Goal: Navigation & Orientation: Find specific page/section

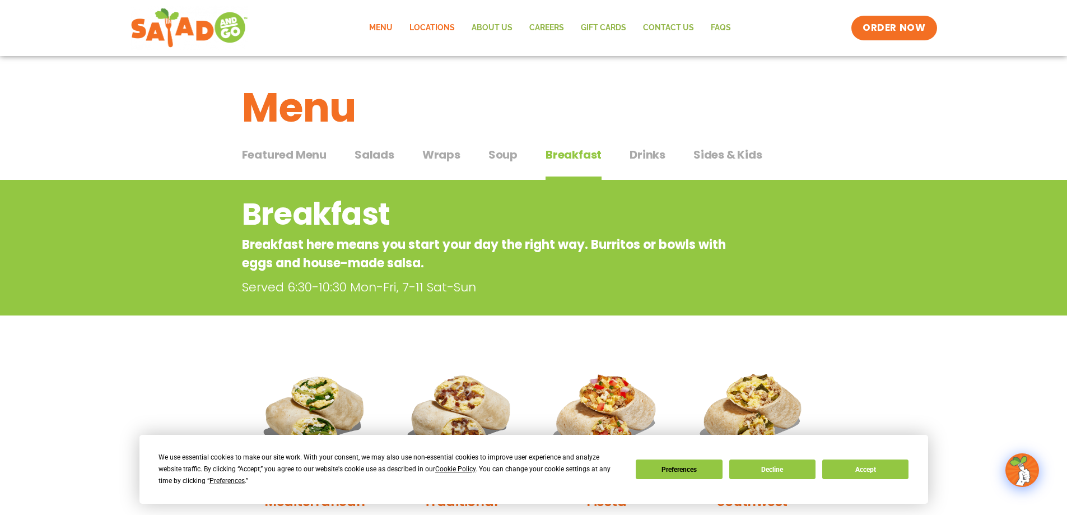
click at [432, 24] on link "Locations" at bounding box center [432, 28] width 62 height 26
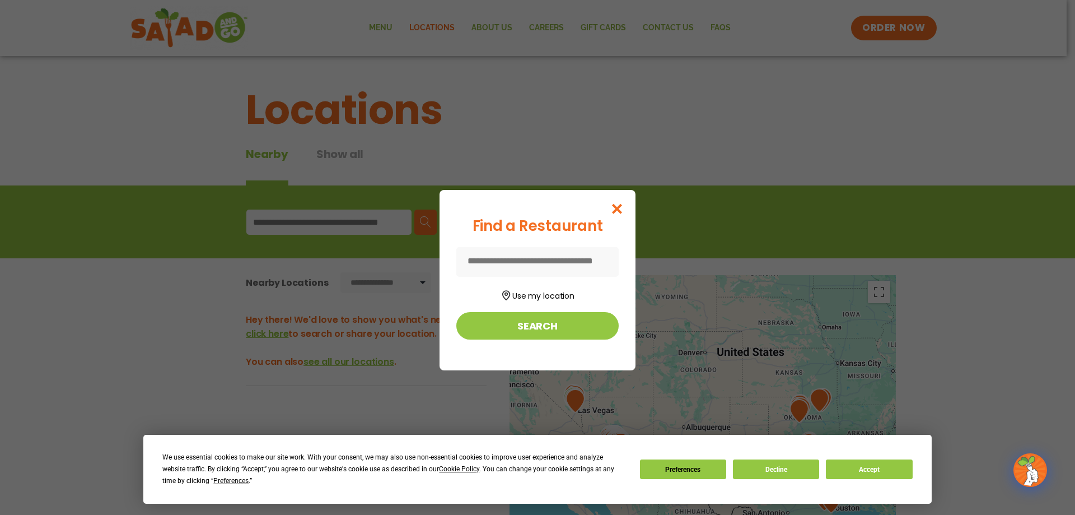
click at [556, 254] on input at bounding box center [538, 262] width 162 height 30
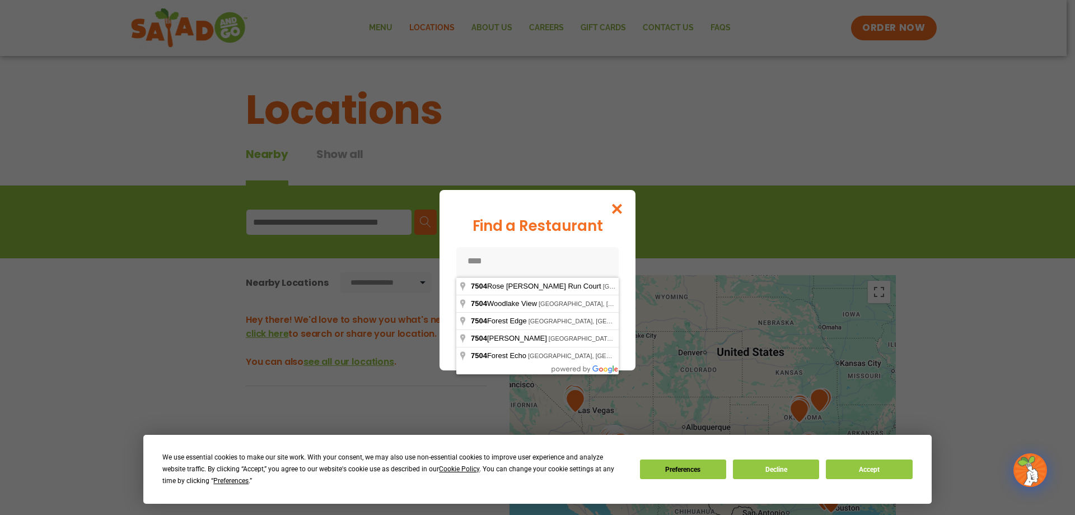
type input "*****"
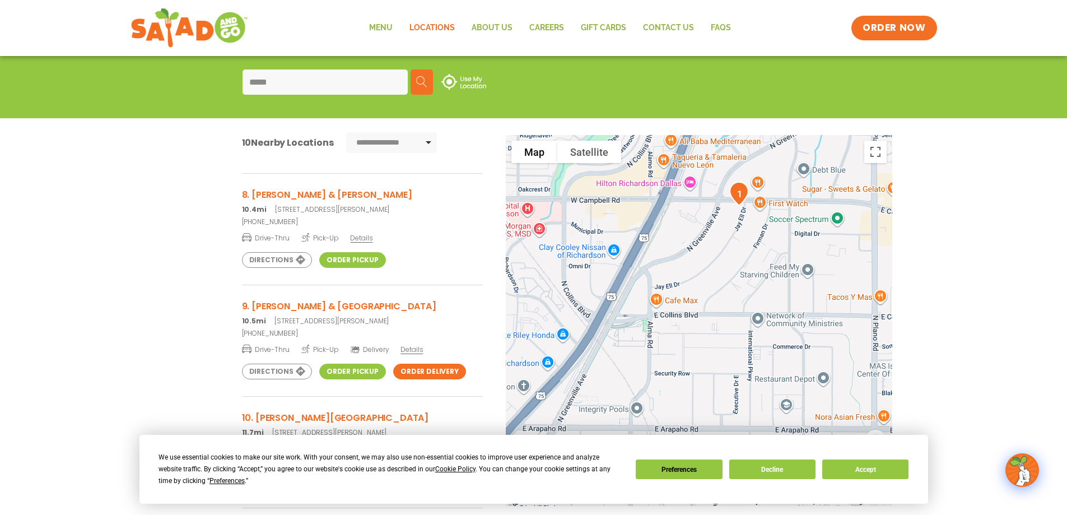
scroll to position [767, 0]
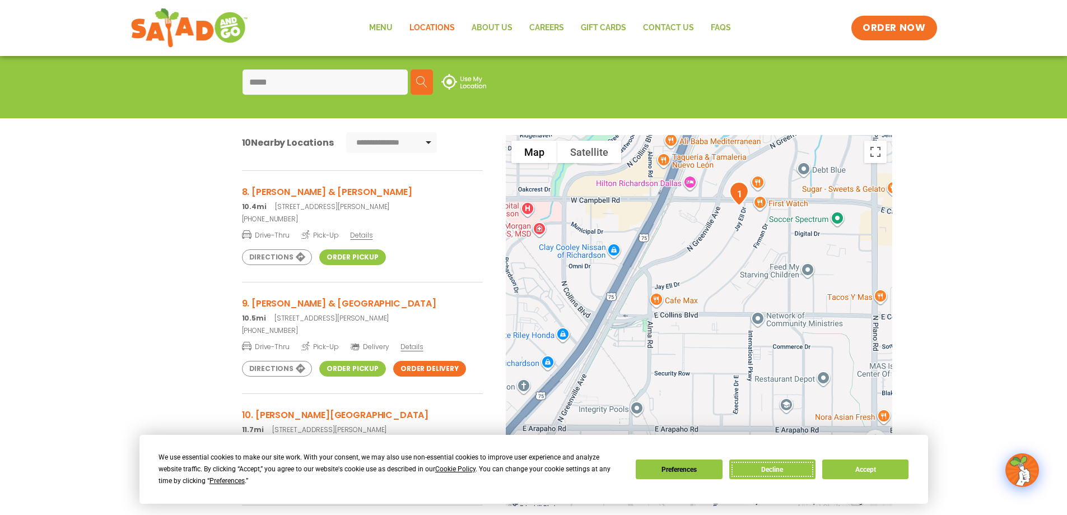
click at [765, 463] on button "Decline" at bounding box center [772, 469] width 86 height 20
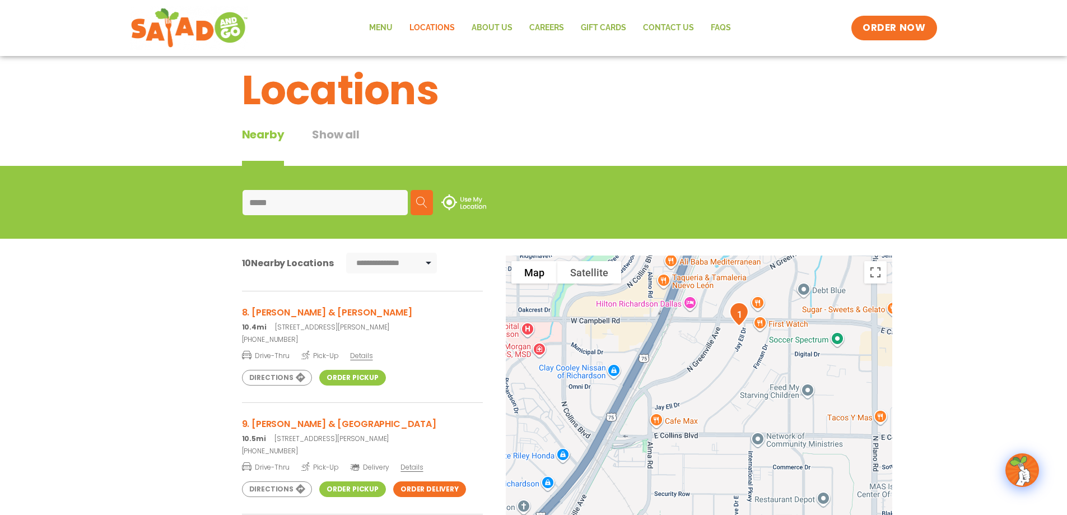
scroll to position [0, 0]
